Goal: Information Seeking & Learning: Find specific fact

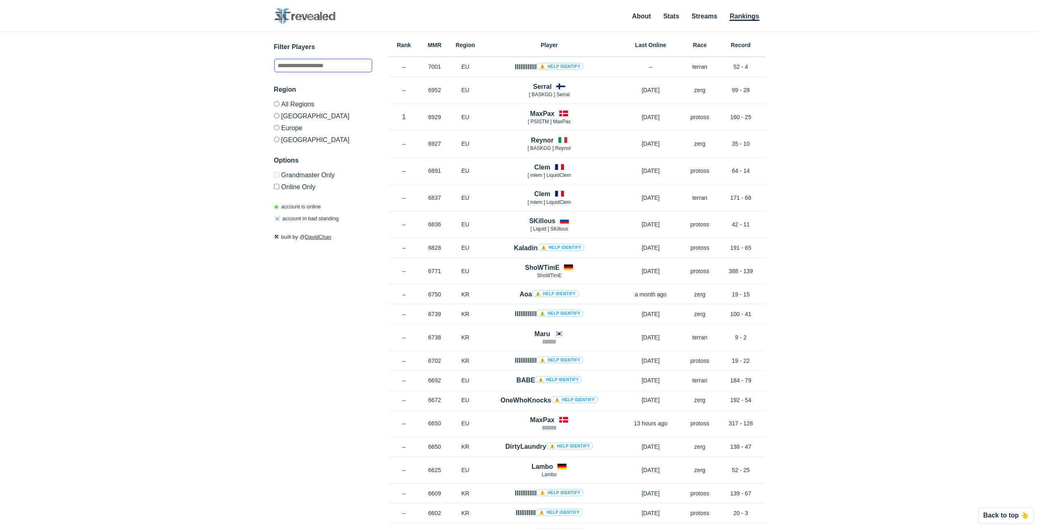
click at [339, 60] on input "text" at bounding box center [323, 66] width 98 height 14
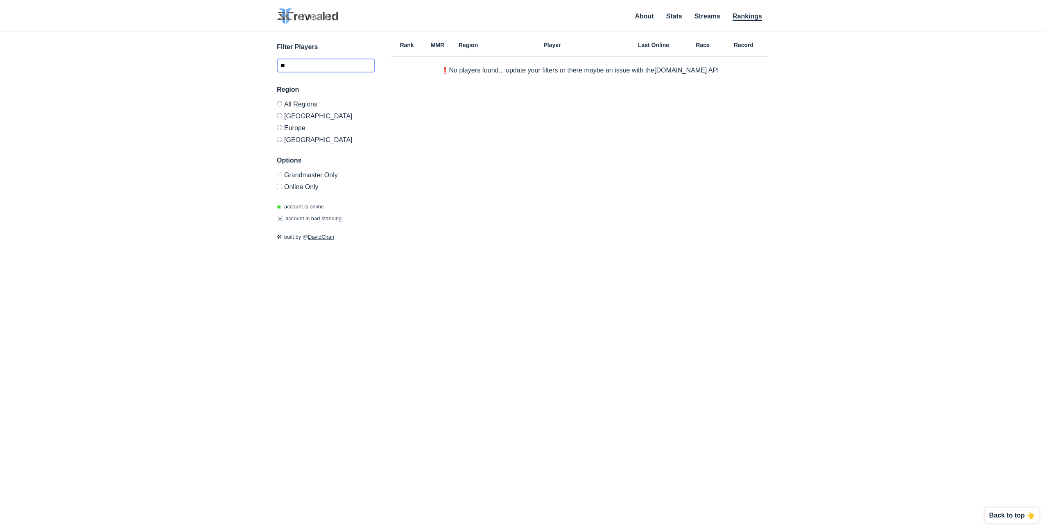
type input "*"
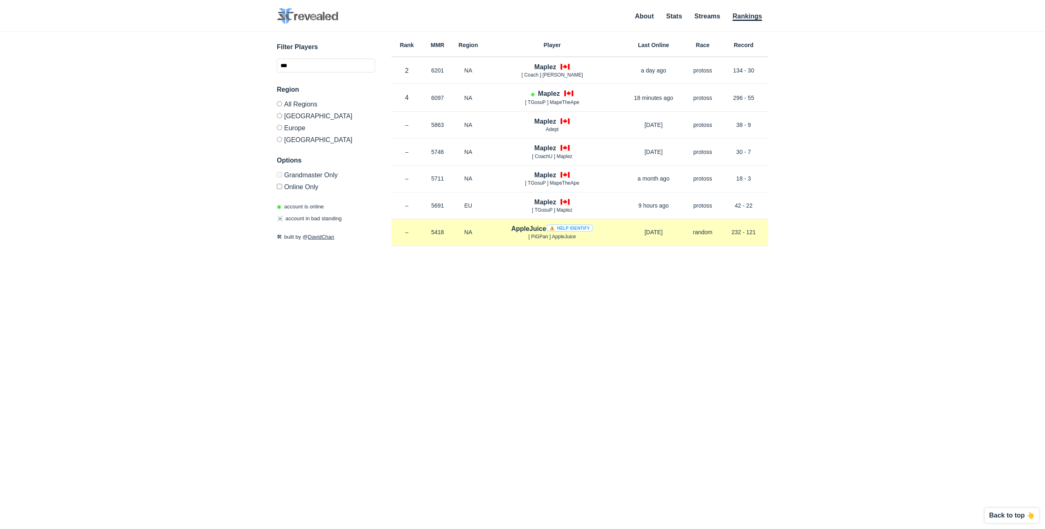
click at [559, 237] on span "[ PiGPan ] AppleJuice" at bounding box center [551, 237] width 47 height 6
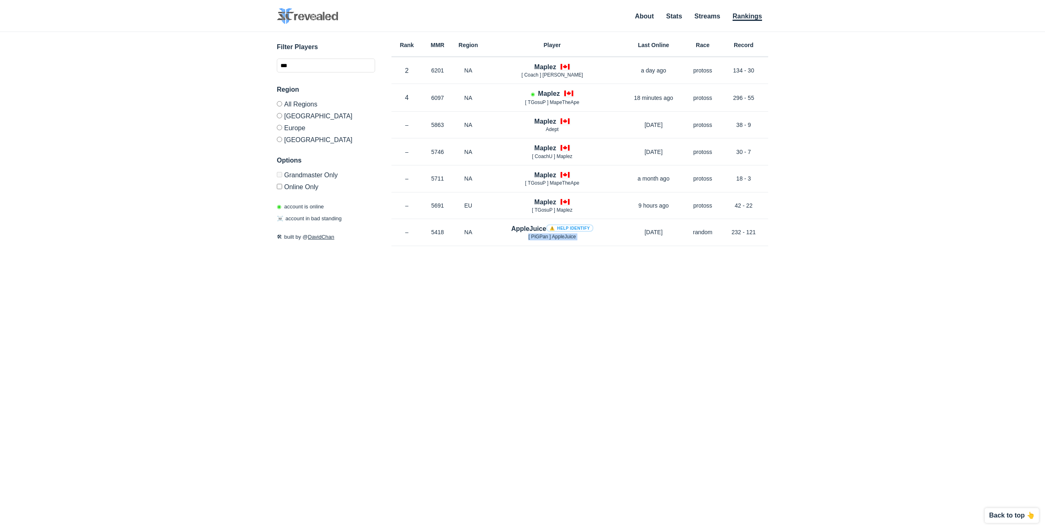
click at [550, 262] on div "Rank MMR Region Player Last Online Race Record Rank 2 in NA MMR 6201 Region NA …" at bounding box center [579, 250] width 377 height 436
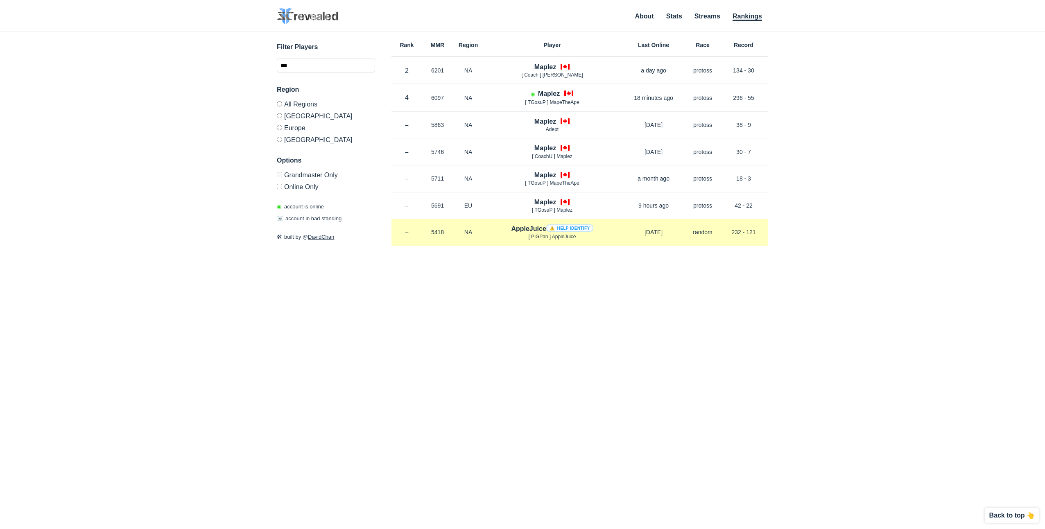
click at [567, 225] on link "⚠️ Help identify" at bounding box center [569, 227] width 47 height 7
click at [533, 228] on h4 "AppleJuice ⚠️ Help identify" at bounding box center [552, 228] width 82 height 9
click at [525, 226] on h4 "AppleJuice ⚠️ Help identify" at bounding box center [552, 228] width 82 height 9
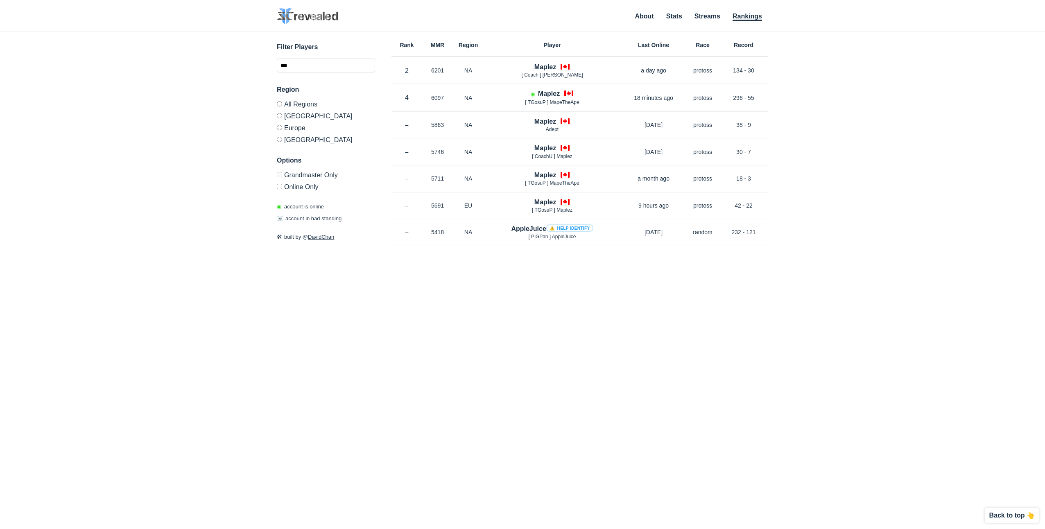
click at [298, 115] on label "[GEOGRAPHIC_DATA]" at bounding box center [326, 116] width 98 height 12
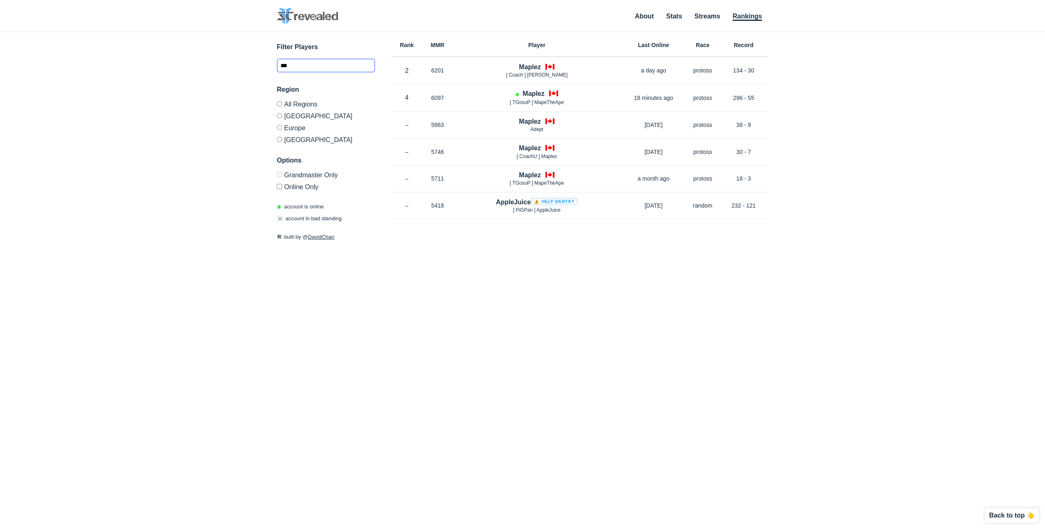
click at [320, 60] on input "***" at bounding box center [326, 66] width 98 height 14
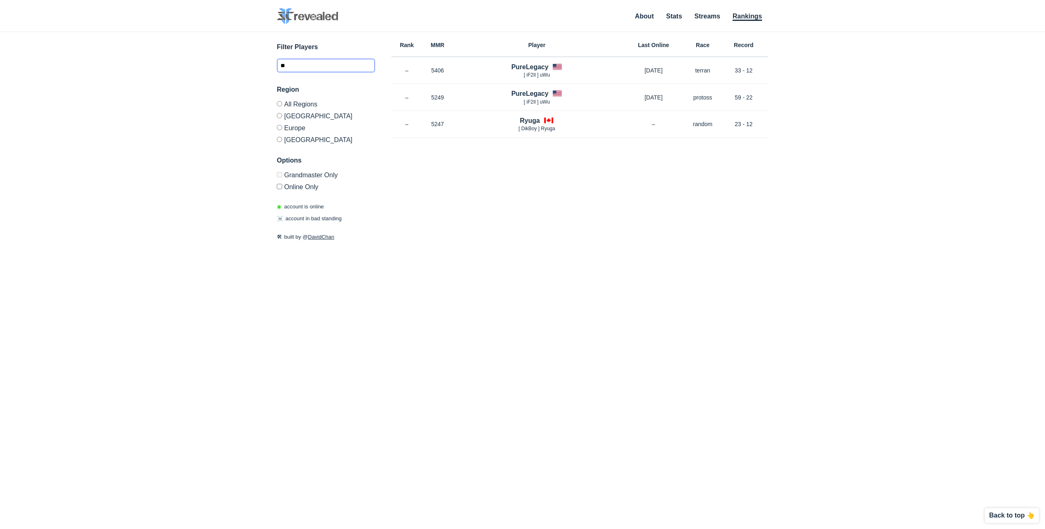
type input "*"
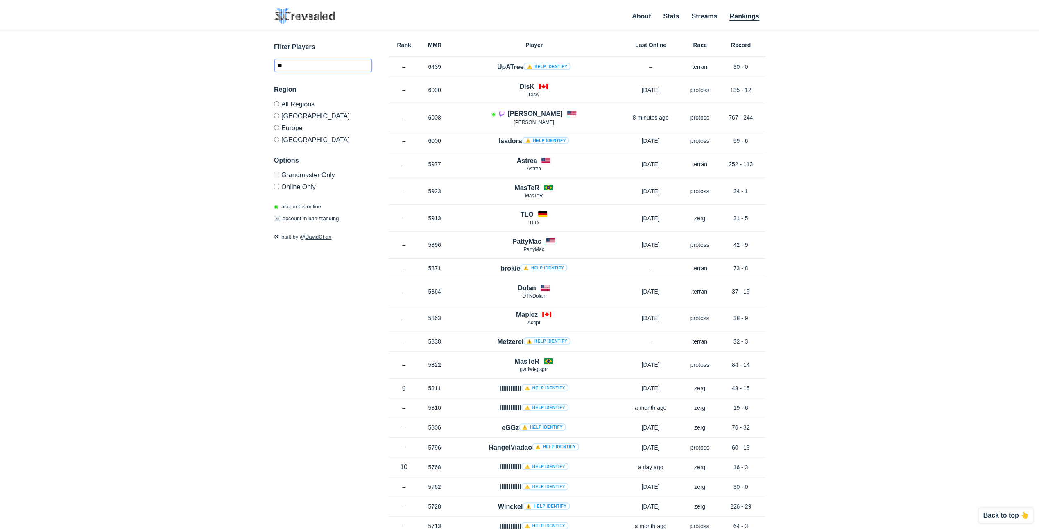
type input "*"
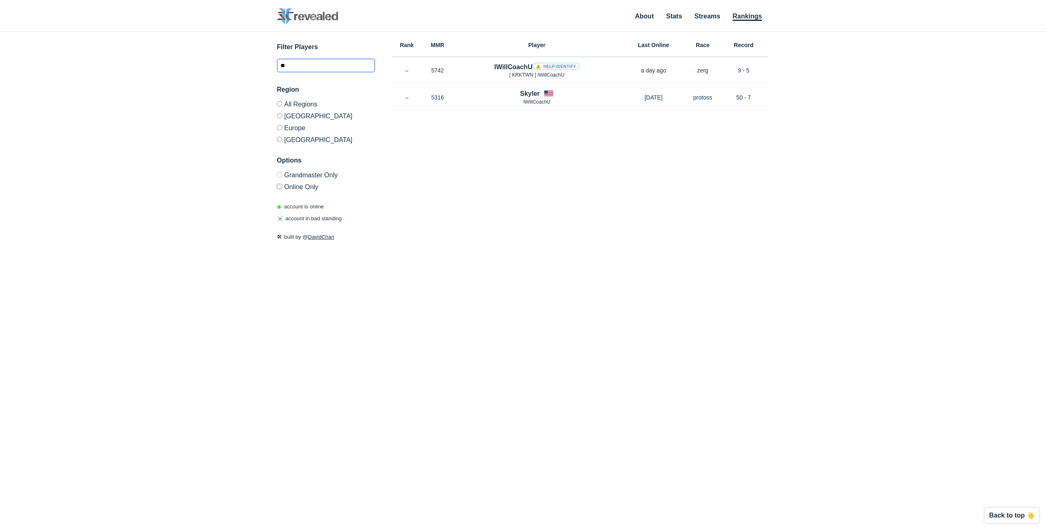
type input "*"
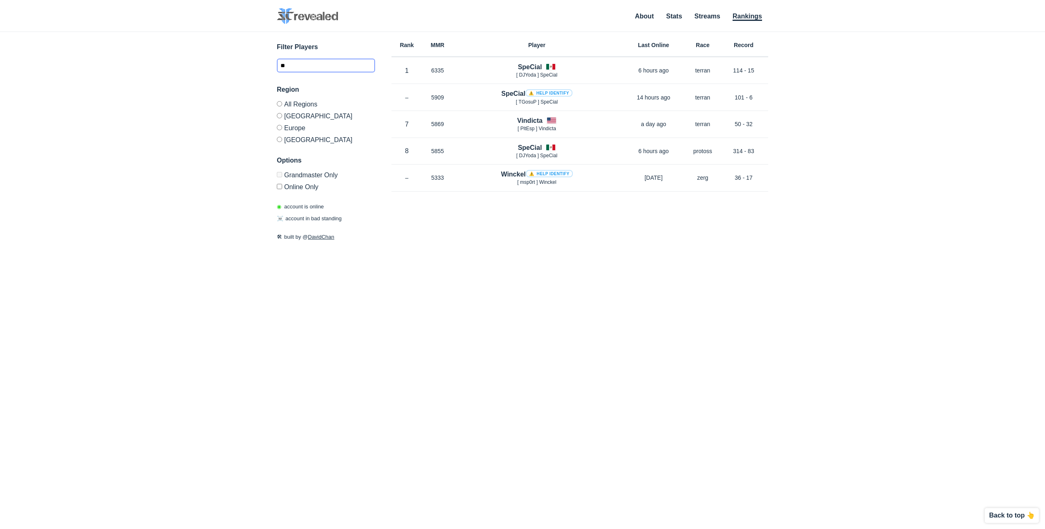
type input "*"
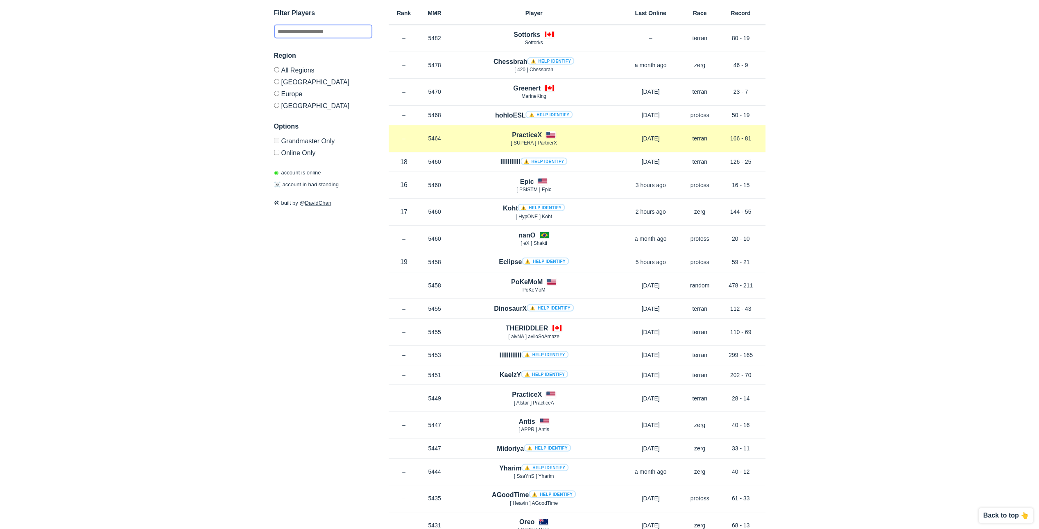
scroll to position [2184, 0]
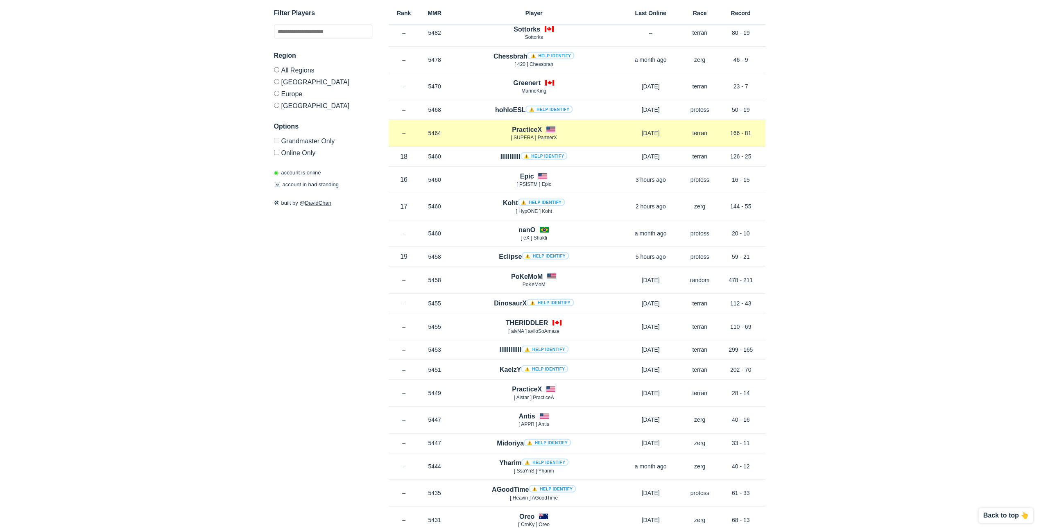
click at [515, 125] on h4 "PracticeX" at bounding box center [527, 129] width 30 height 9
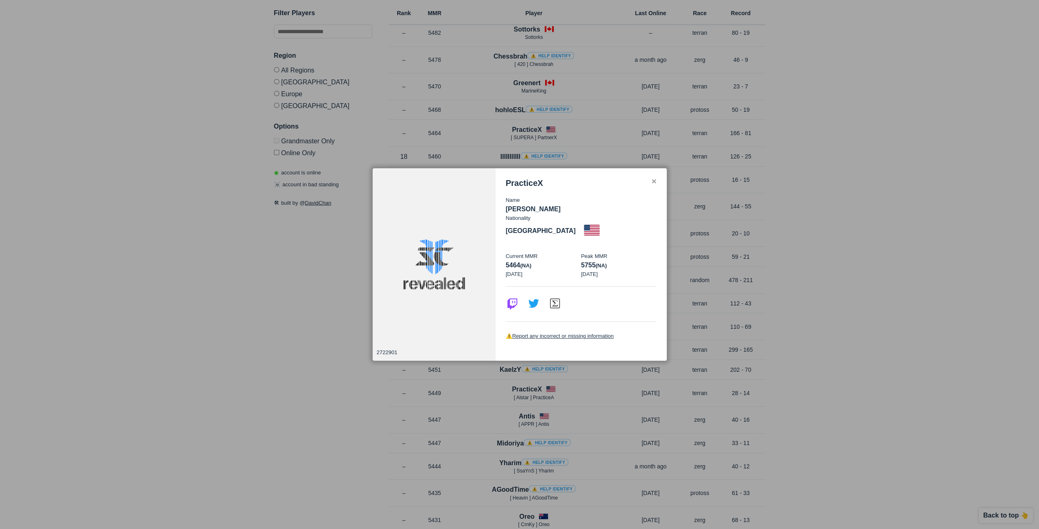
click at [655, 185] on div "✕" at bounding box center [653, 182] width 5 height 7
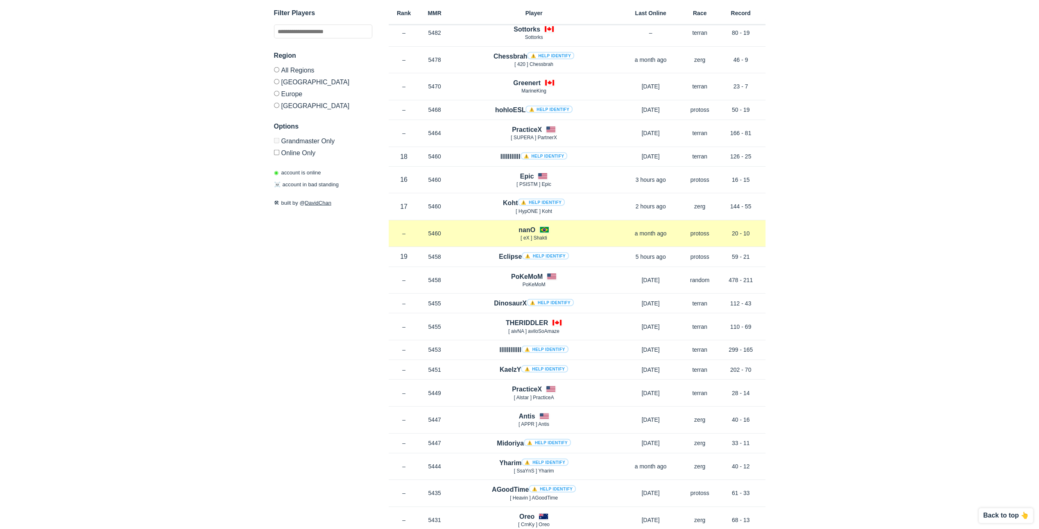
click at [535, 225] on h4 "nanO" at bounding box center [526, 229] width 17 height 9
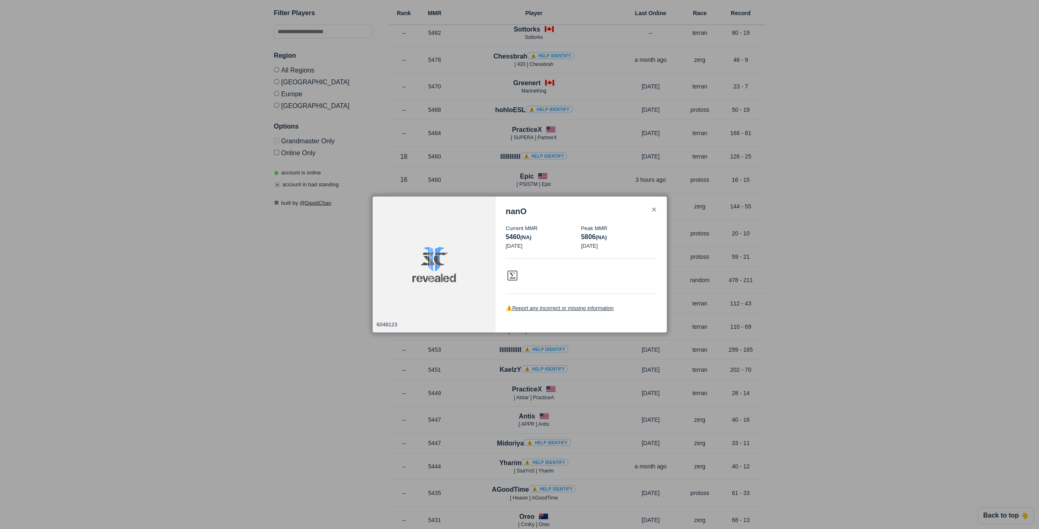
click at [586, 167] on div at bounding box center [519, 264] width 1039 height 529
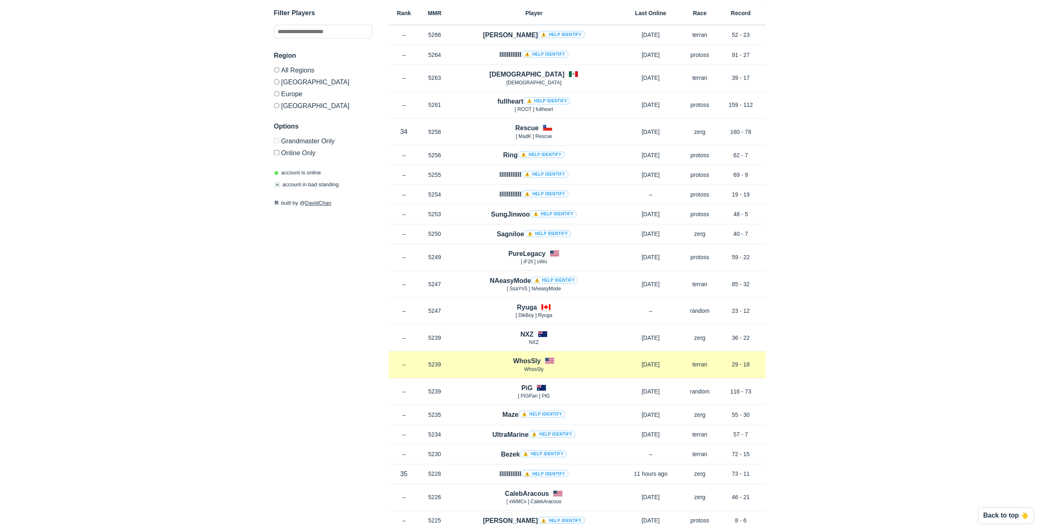
scroll to position [4324, 0]
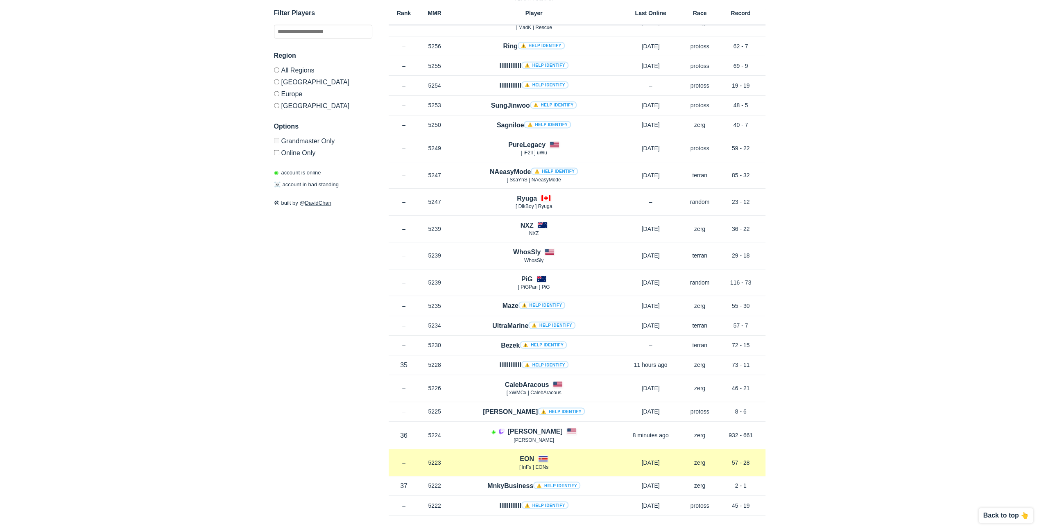
click at [527, 454] on h4 "EON" at bounding box center [527, 458] width 14 height 9
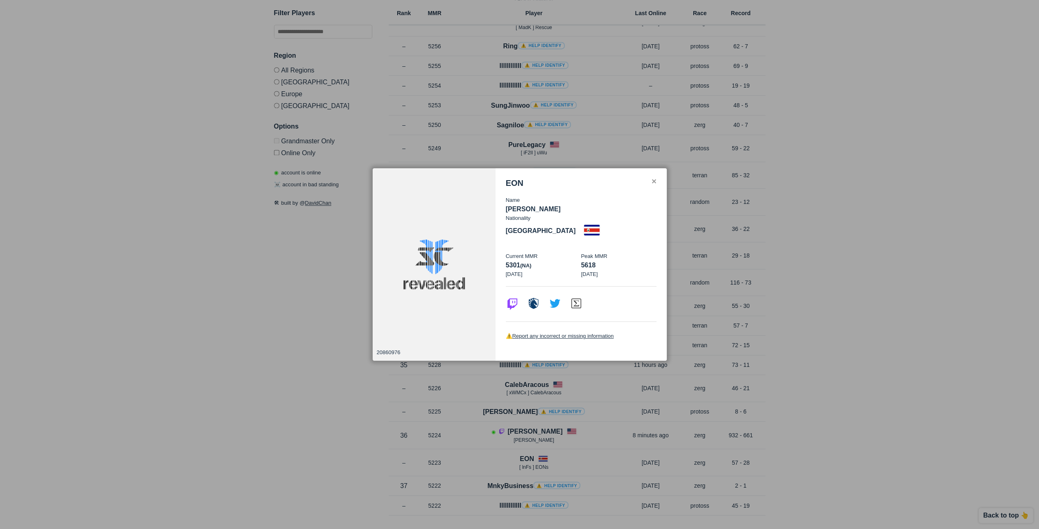
click at [615, 148] on div at bounding box center [519, 264] width 1039 height 529
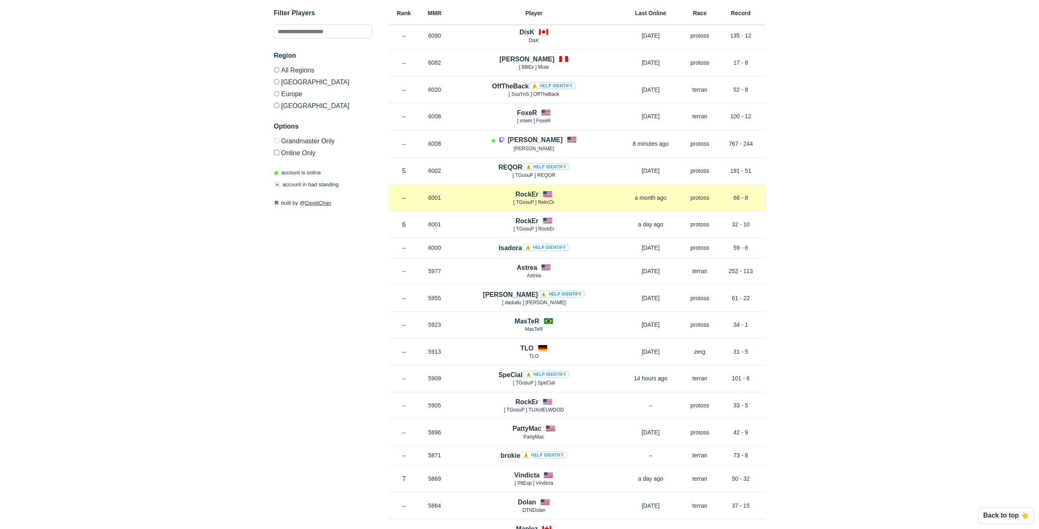
scroll to position [218, 0]
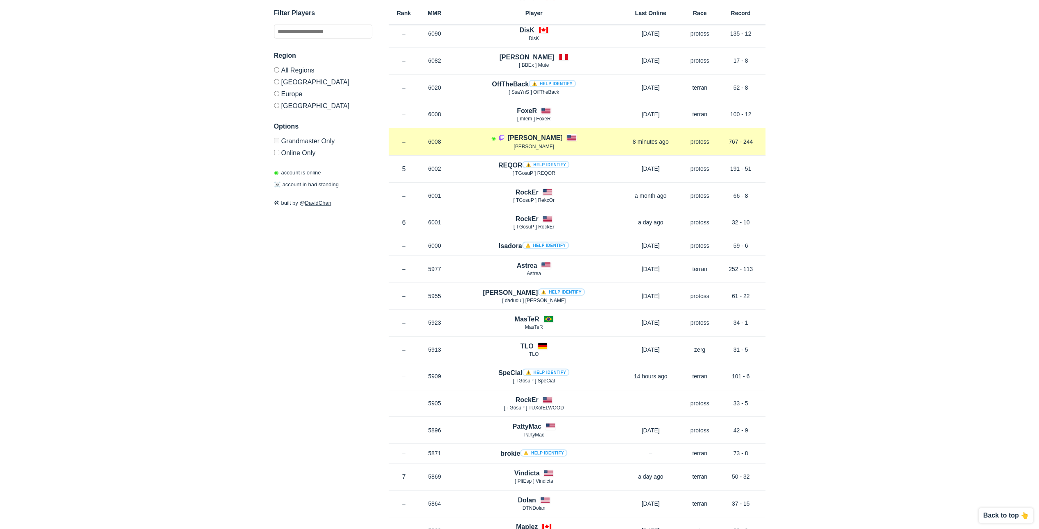
click at [536, 137] on h4 "[PERSON_NAME]" at bounding box center [534, 137] width 55 height 9
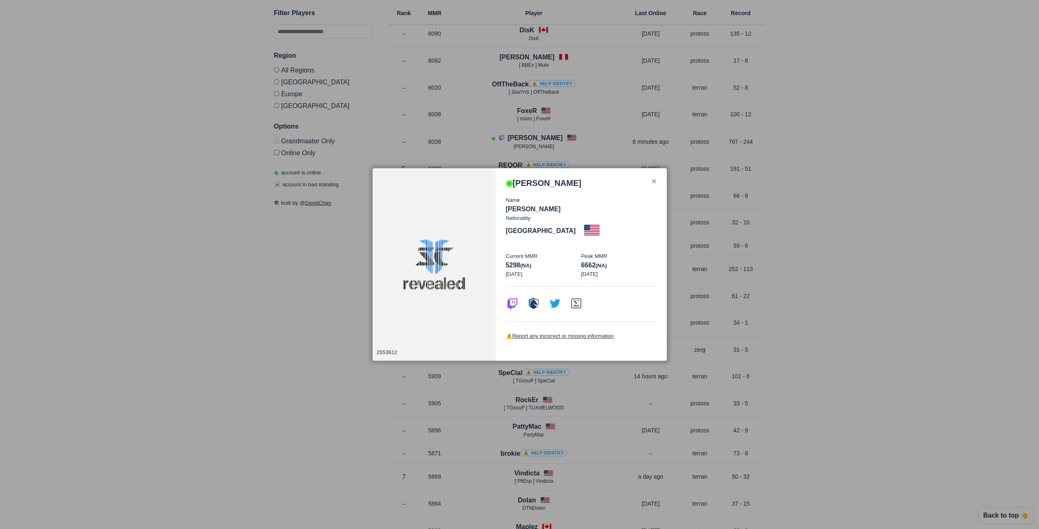
click at [654, 185] on div "✕" at bounding box center [653, 182] width 5 height 7
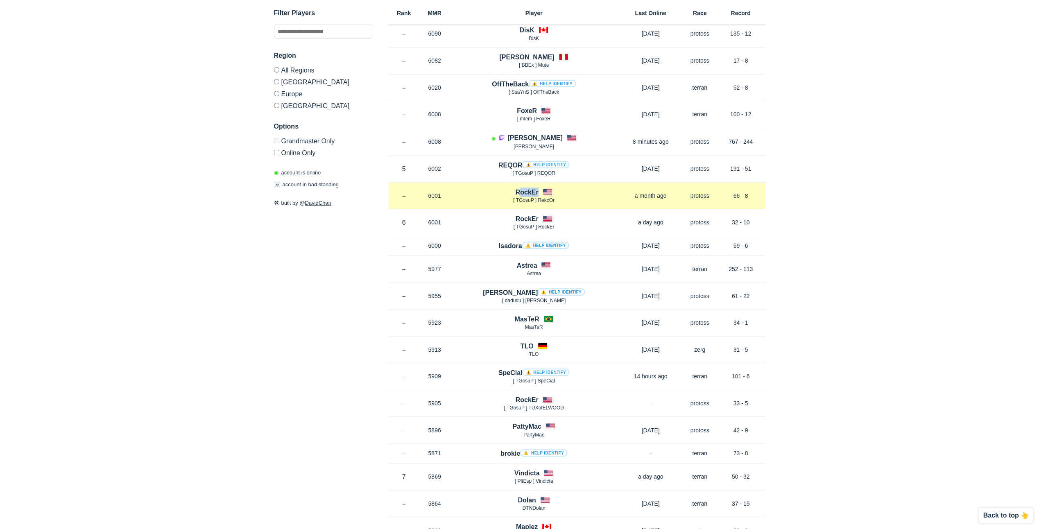
drag, startPoint x: 598, startPoint y: 191, endPoint x: 488, endPoint y: 189, distance: 110.1
click at [488, 189] on div "RockEr [ TGosuP ] RekcOr" at bounding box center [534, 196] width 168 height 17
click at [565, 197] on p "[ TGosuP ] RekcOr" at bounding box center [534, 200] width 168 height 7
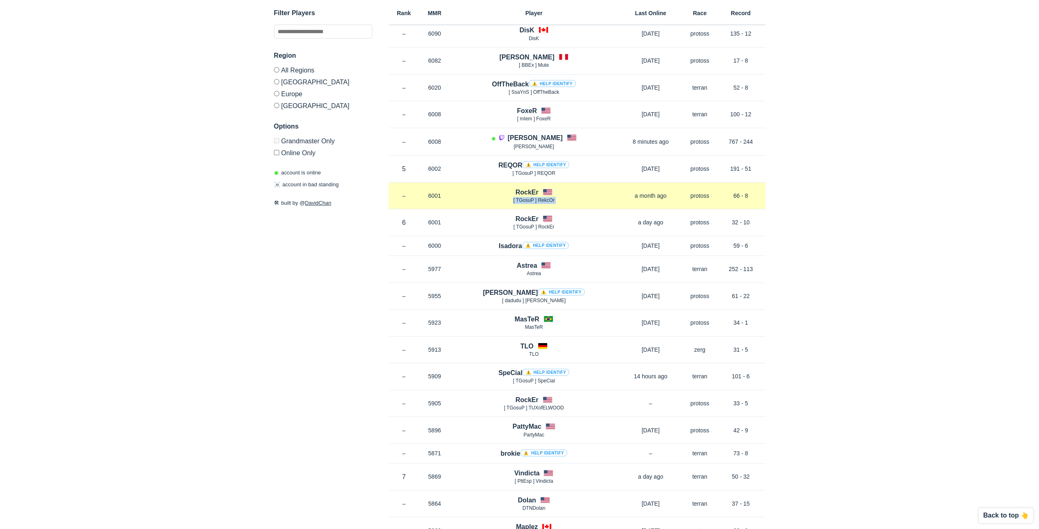
click at [565, 197] on p "[ TGosuP ] RekcOr" at bounding box center [534, 200] width 168 height 7
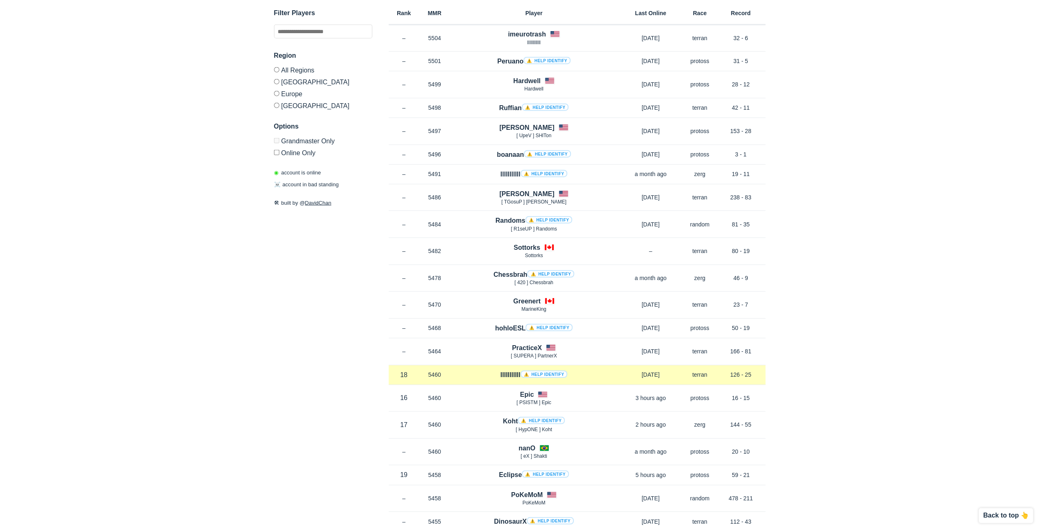
scroll to position [2184, 0]
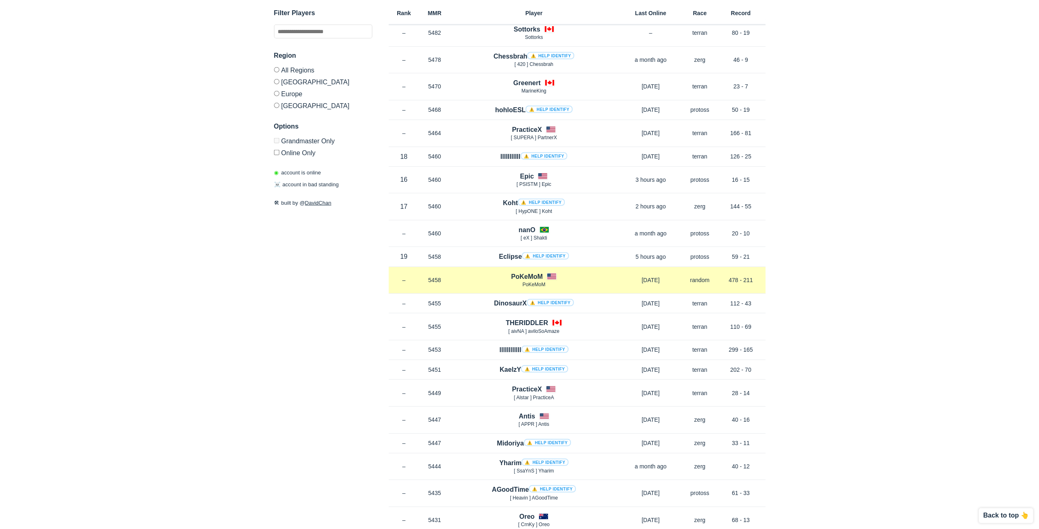
click at [528, 272] on h4 "PoKeMoM" at bounding box center [527, 276] width 32 height 9
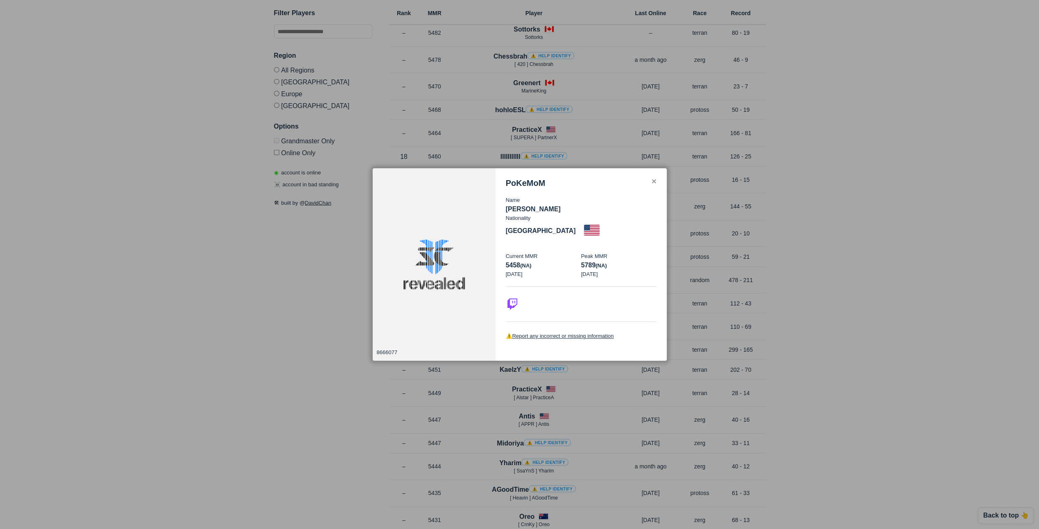
click at [605, 151] on div at bounding box center [519, 264] width 1039 height 529
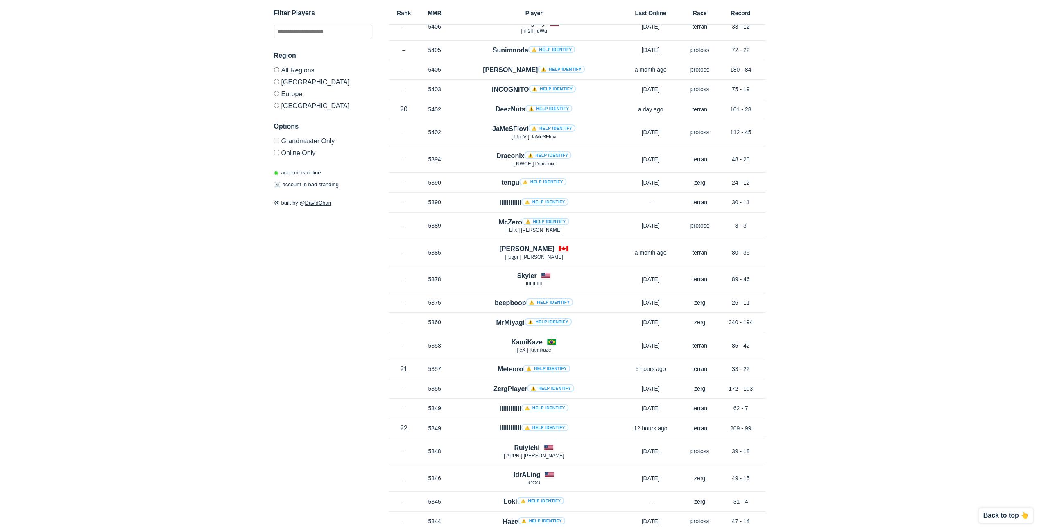
scroll to position [2948, 0]
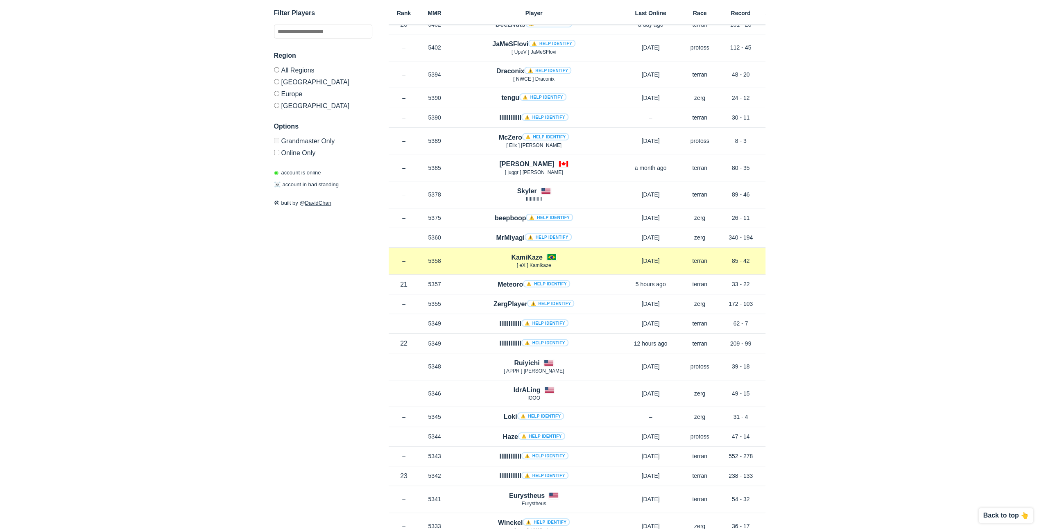
click at [522, 253] on h4 "KamiKaze" at bounding box center [526, 257] width 31 height 9
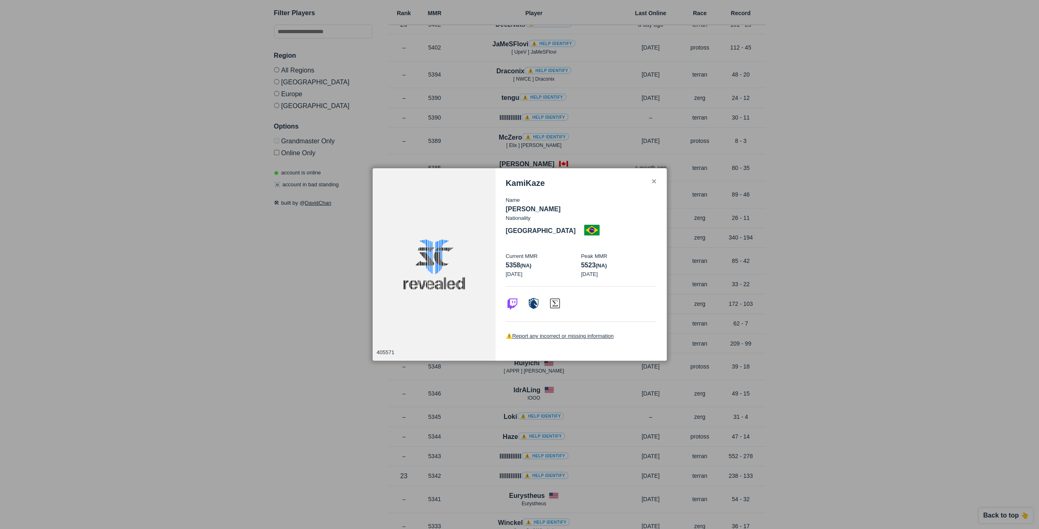
click at [649, 145] on div at bounding box center [519, 264] width 1039 height 529
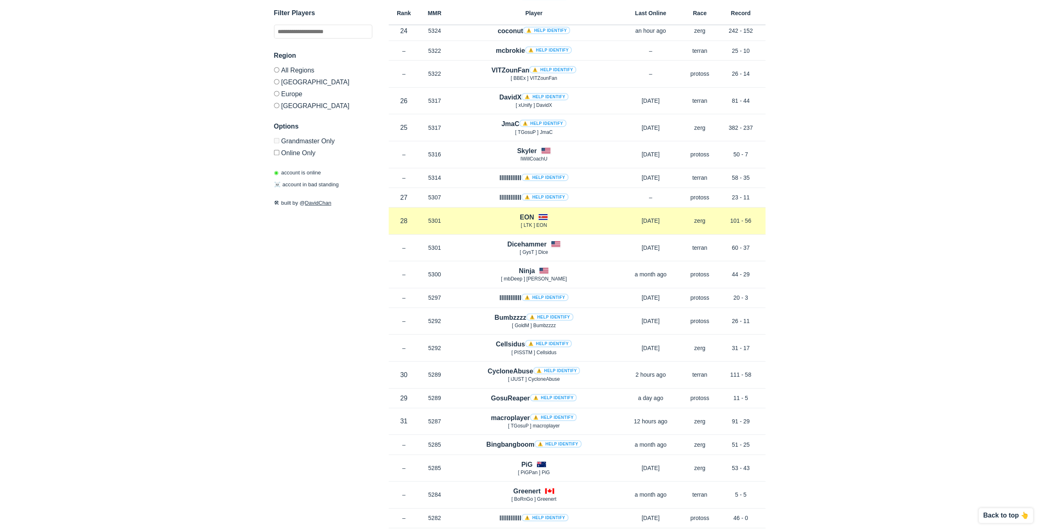
scroll to position [3494, 0]
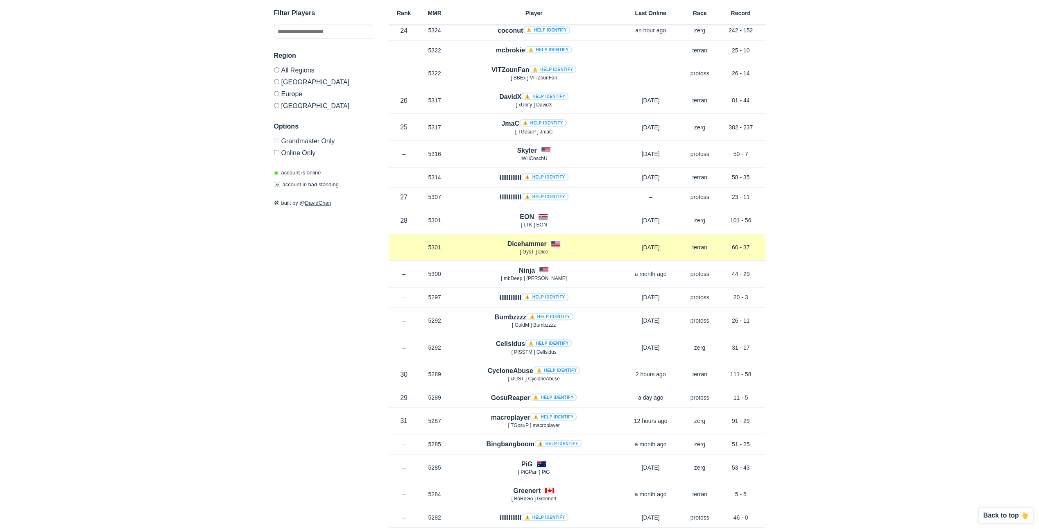
click at [523, 239] on h4 "Dicehammer" at bounding box center [526, 243] width 39 height 9
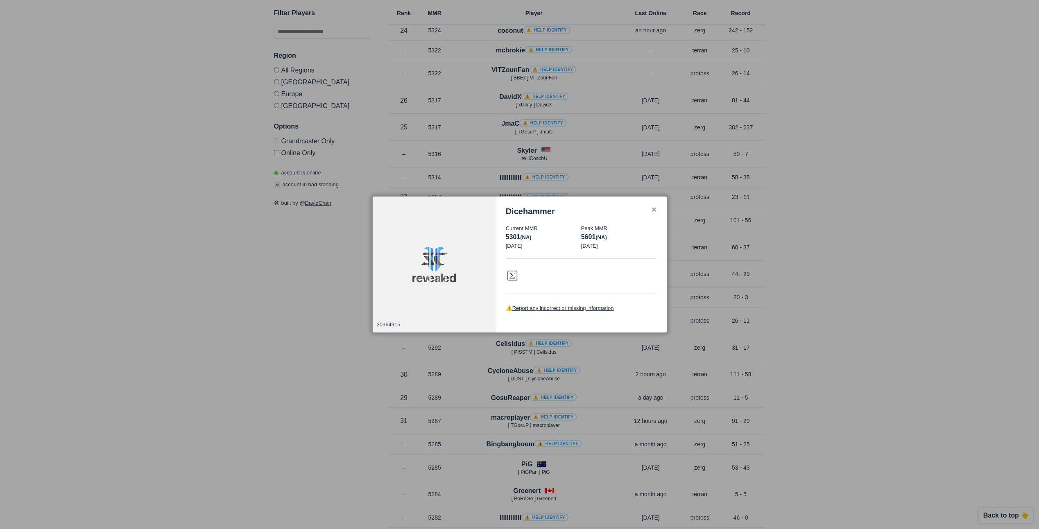
click at [462, 194] on div at bounding box center [519, 264] width 1039 height 529
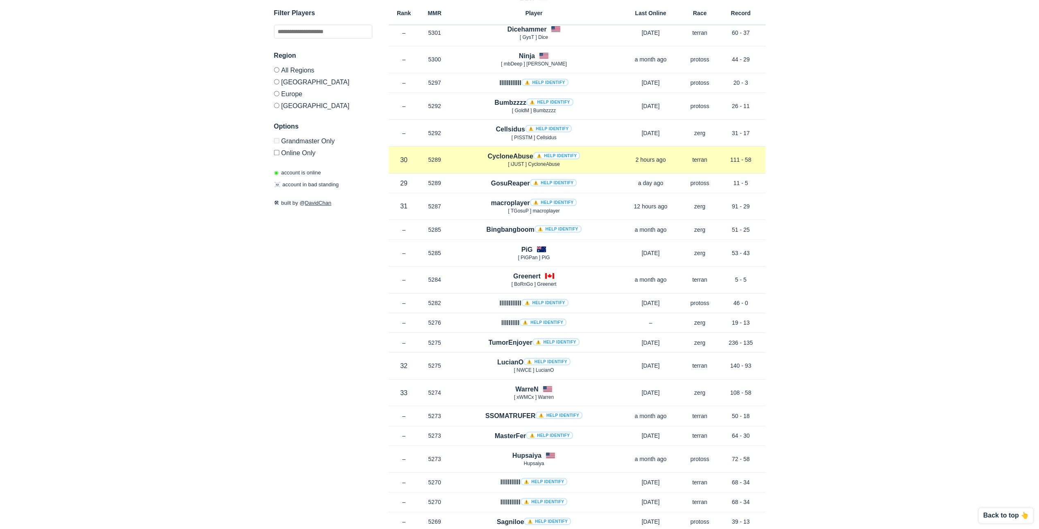
scroll to position [3712, 0]
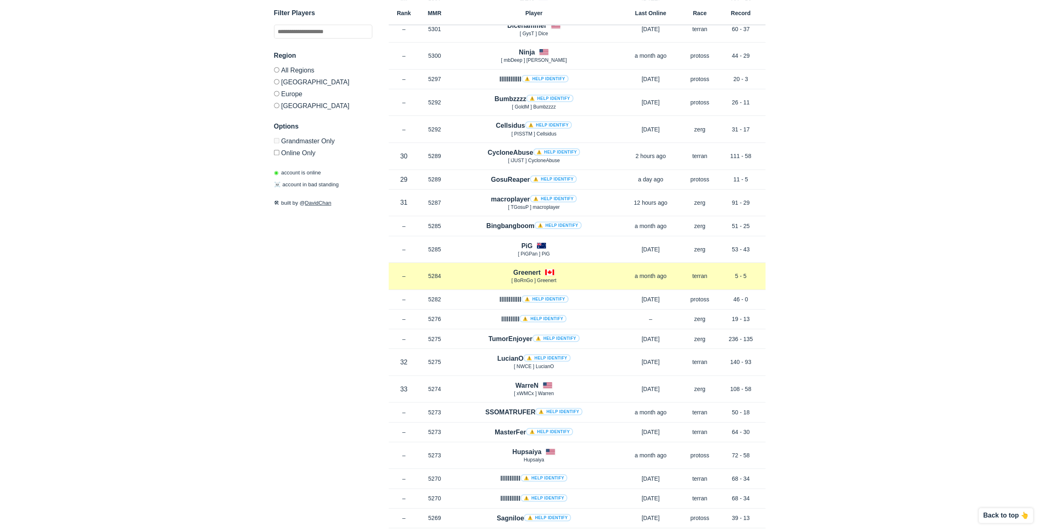
click at [527, 268] on h4 "Greenert" at bounding box center [526, 272] width 27 height 9
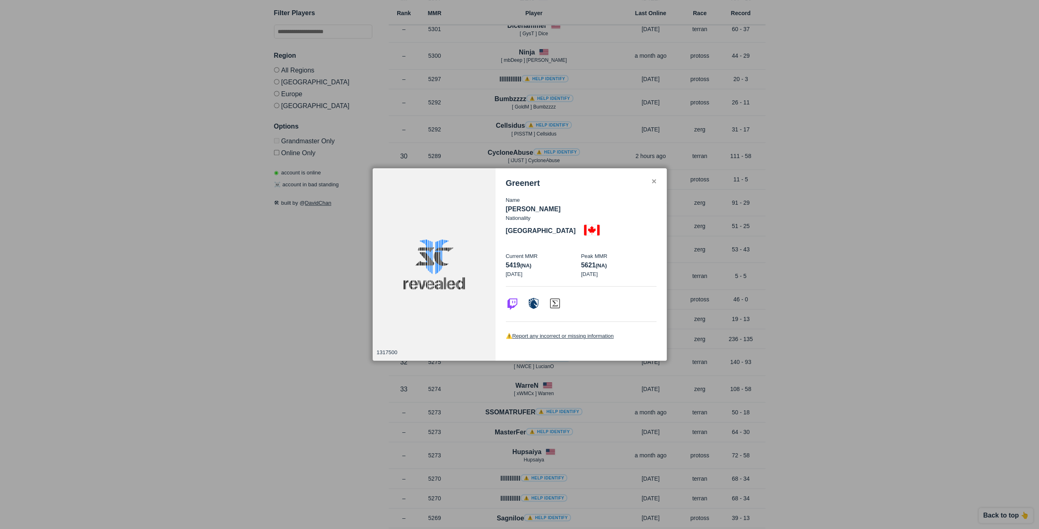
click at [568, 158] on div at bounding box center [519, 264] width 1039 height 529
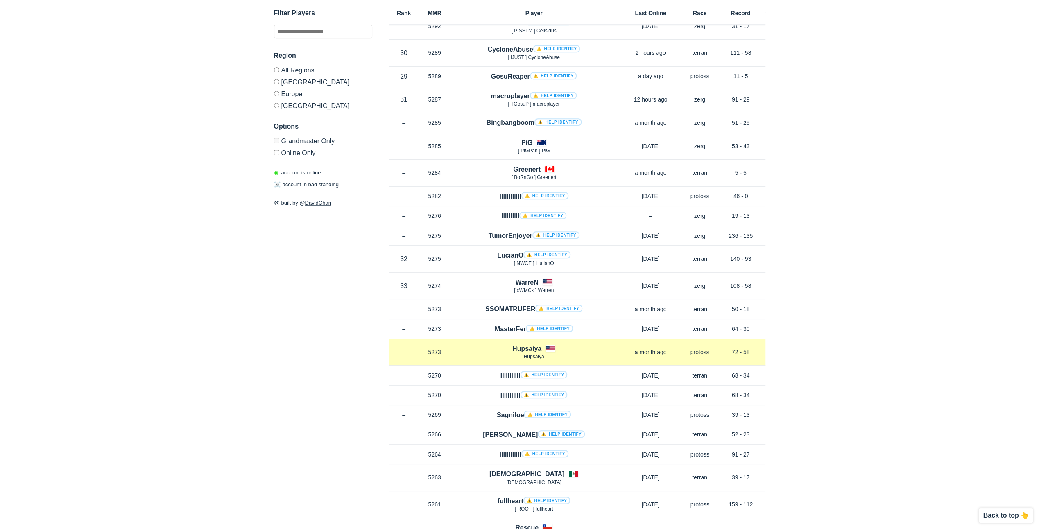
scroll to position [3821, 0]
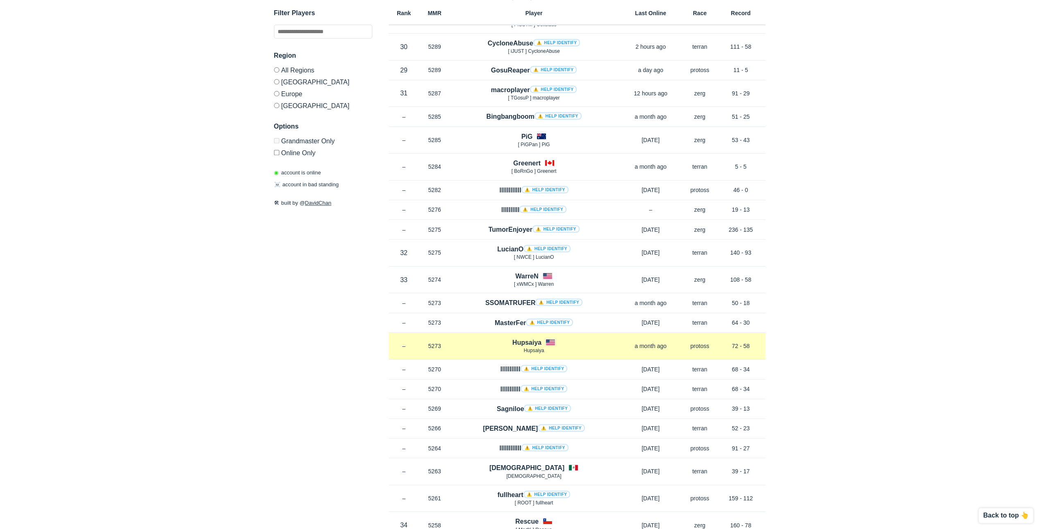
click at [535, 333] on div "Rank – MMR 5273 Region NA [GEOGRAPHIC_DATA] Hupsaiya a month ago Race protoss R…" at bounding box center [577, 346] width 377 height 27
click at [535, 338] on h4 "Hupsaiya" at bounding box center [526, 342] width 29 height 9
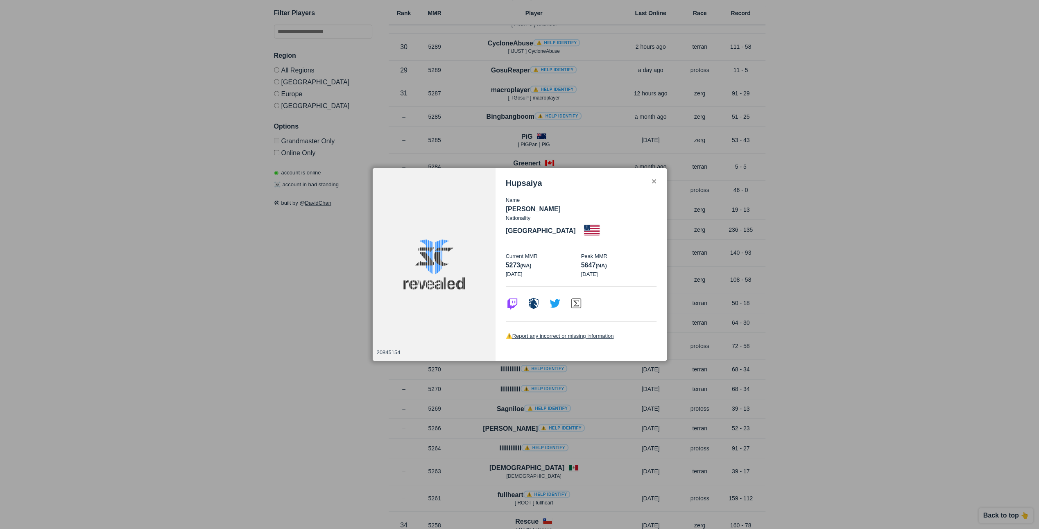
click at [327, 318] on div at bounding box center [519, 264] width 1039 height 529
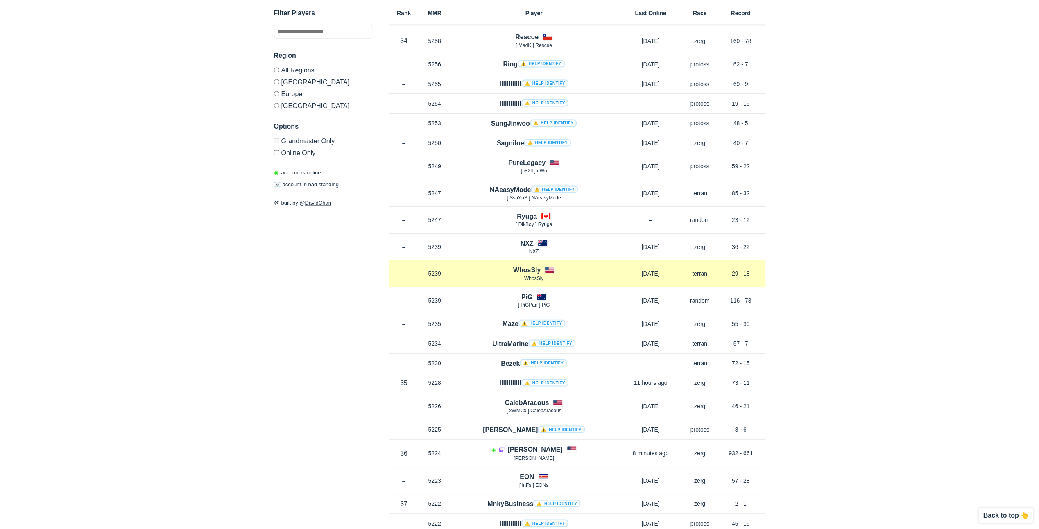
scroll to position [4324, 0]
